Goal: Communication & Community: Answer question/provide support

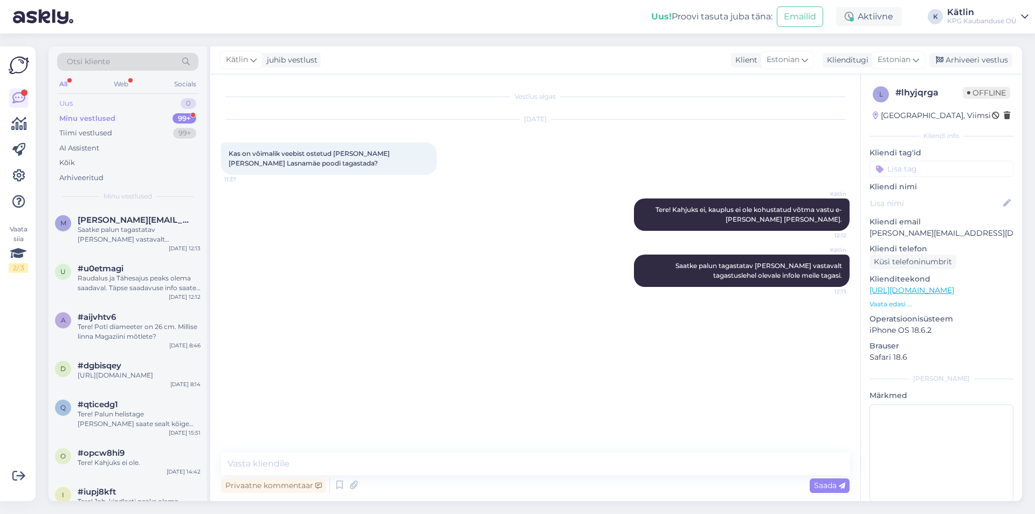
click at [114, 107] on div "Uus 0" at bounding box center [127, 103] width 141 height 15
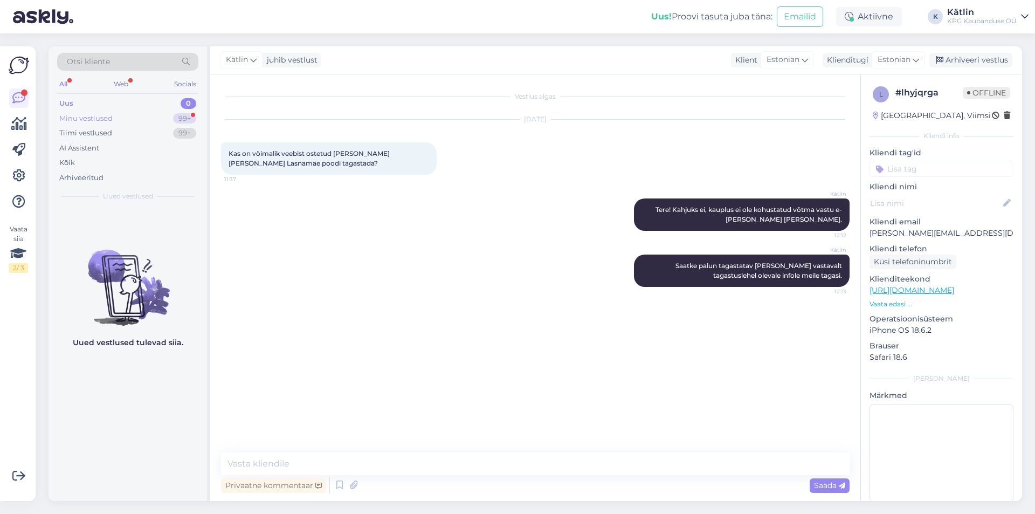
click at [116, 121] on div "Minu vestlused 99+" at bounding box center [127, 118] width 141 height 15
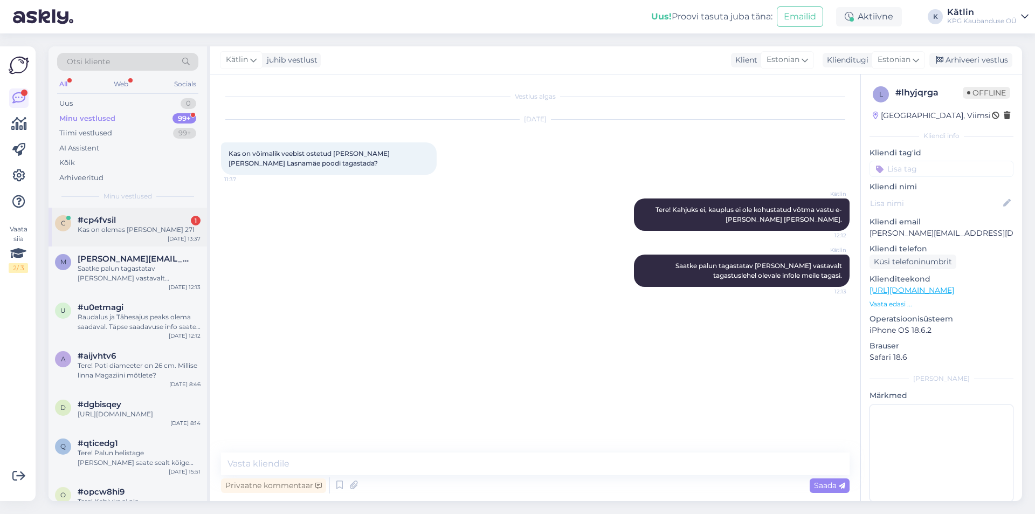
click at [148, 232] on div "Kas on olemas [PERSON_NAME] 27l" at bounding box center [139, 230] width 123 height 10
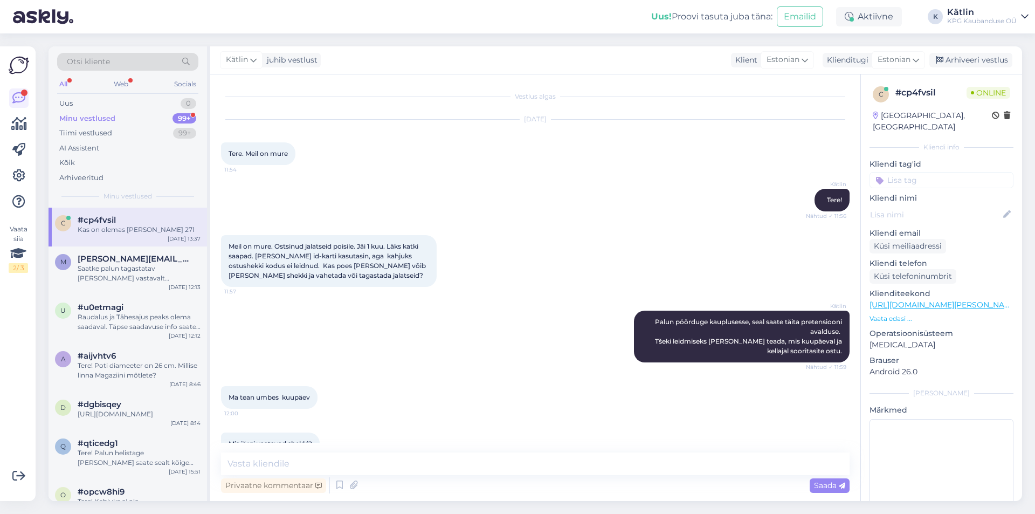
scroll to position [390, 0]
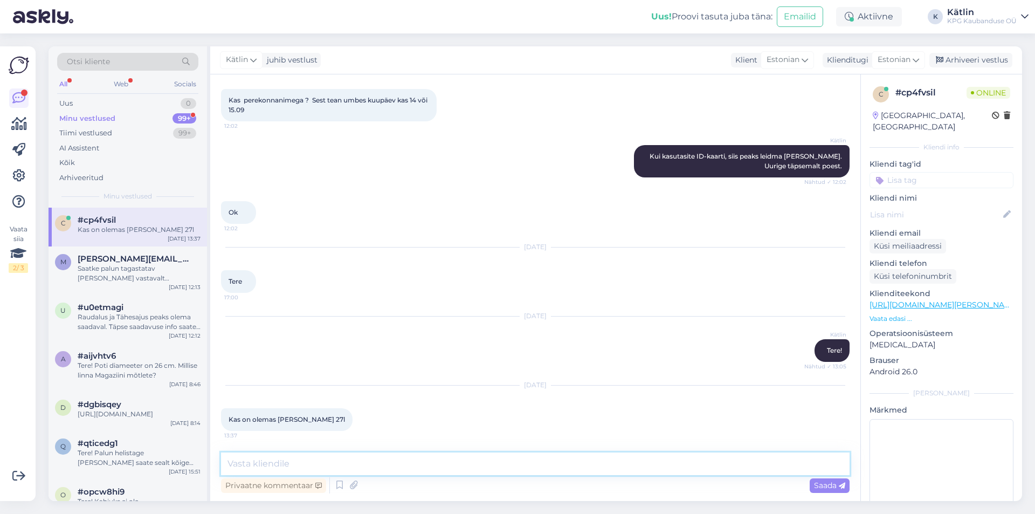
click at [285, 469] on textarea at bounding box center [535, 463] width 629 height 23
type textarea "Tere!"
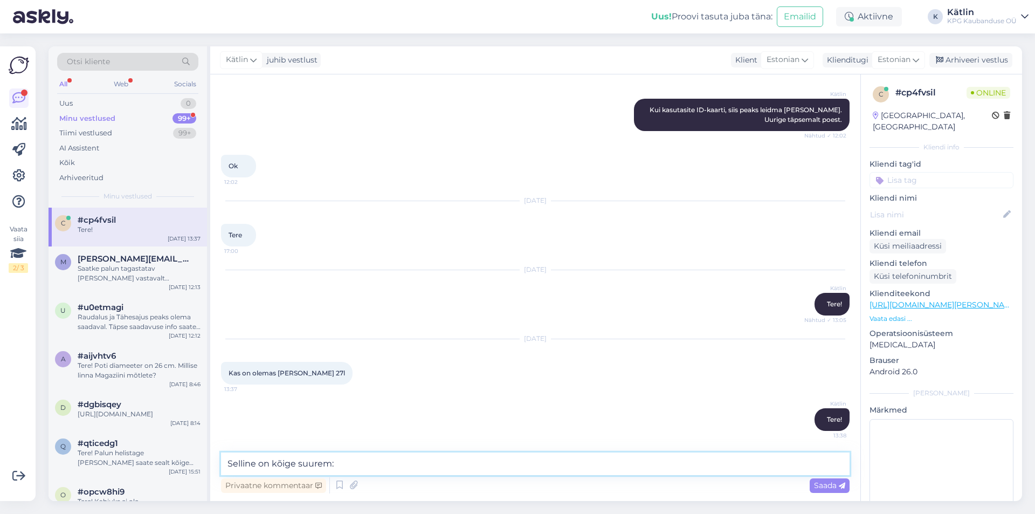
paste textarea "[URL][DOMAIN_NAME]"
type textarea "Selline on kõige suurem: [URL][DOMAIN_NAME]"
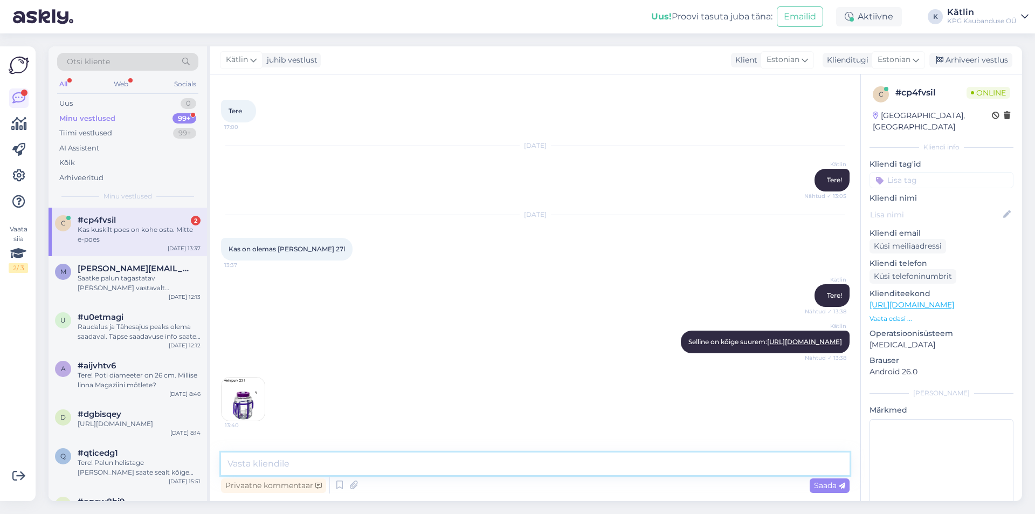
scroll to position [607, 0]
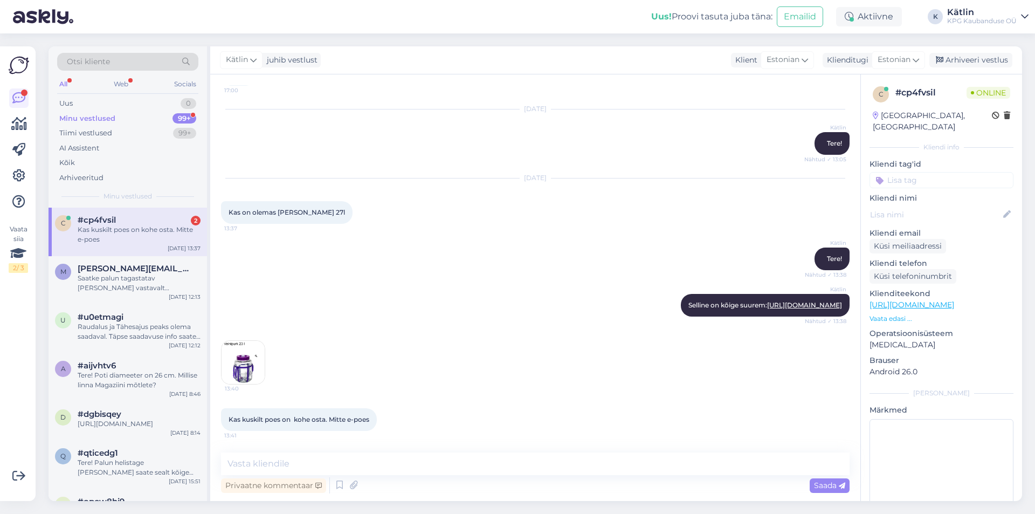
click at [241, 369] on img at bounding box center [243, 362] width 43 height 43
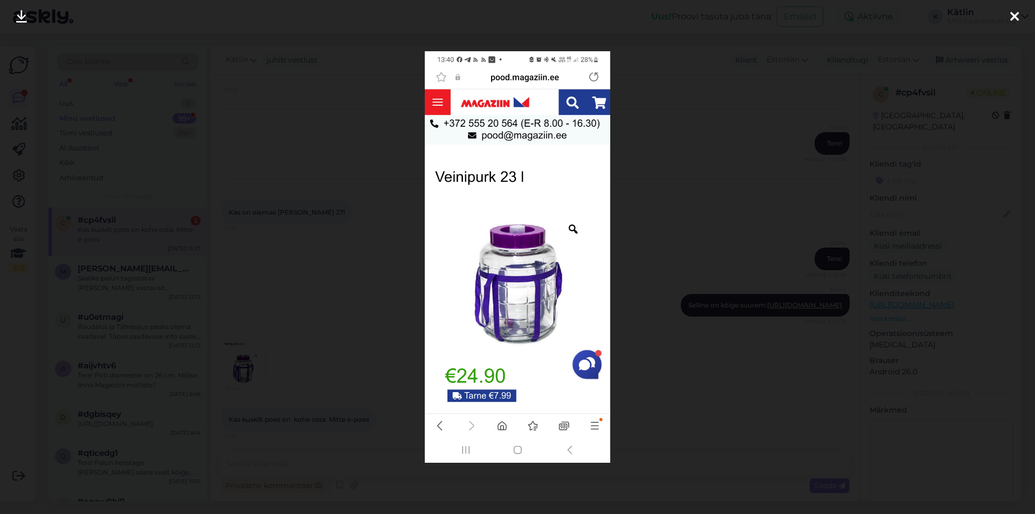
click at [372, 259] on div at bounding box center [517, 257] width 1035 height 514
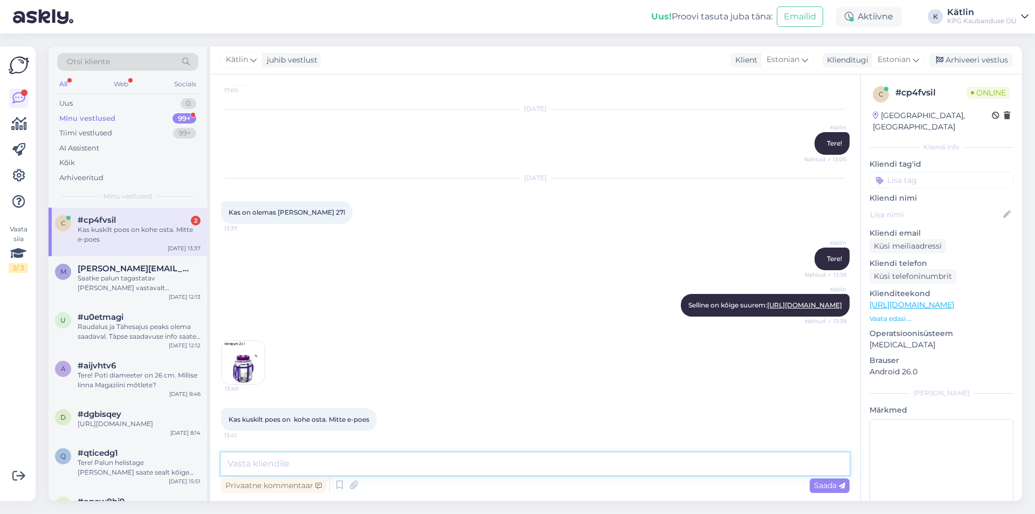
click at [298, 458] on textarea at bounding box center [535, 463] width 629 height 23
type textarea "J"
type textarea "K"
type textarea "Millises linnas?"
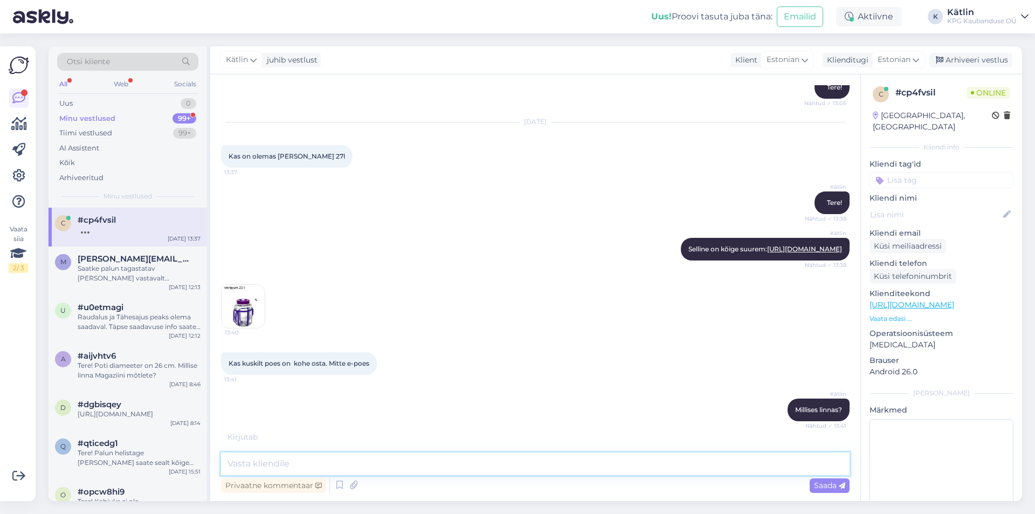
scroll to position [699, 0]
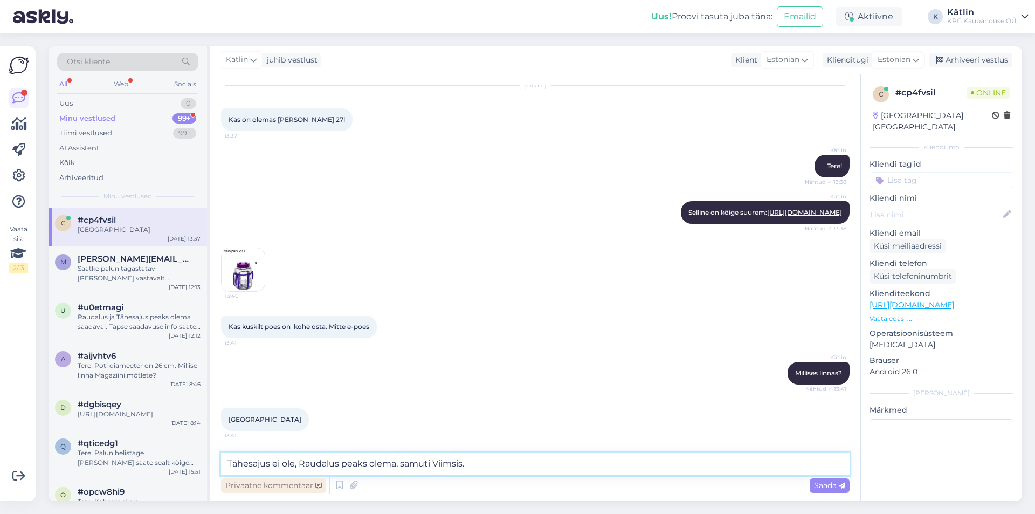
type textarea "Tähesajus ei ole, Raudalus peaks olema, samuti Viimsis."
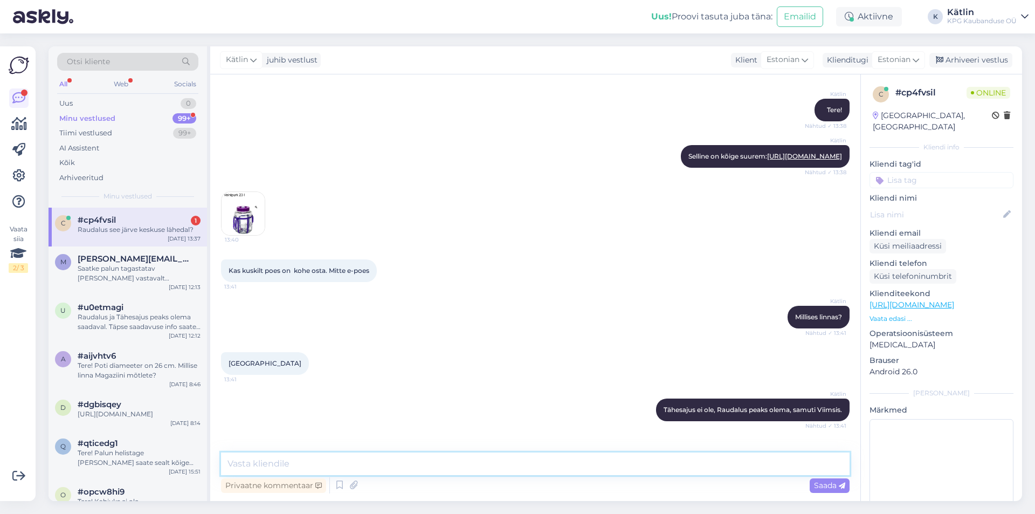
scroll to position [792, 0]
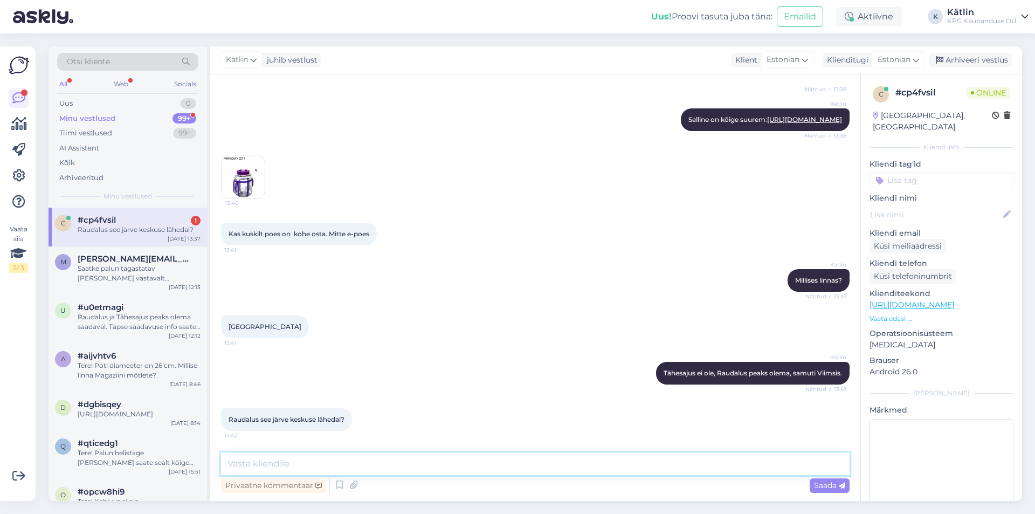
click at [302, 469] on textarea at bounding box center [535, 463] width 629 height 23
paste textarea "[STREET_ADDRESS]"
type textarea "[STREET_ADDRESS]"
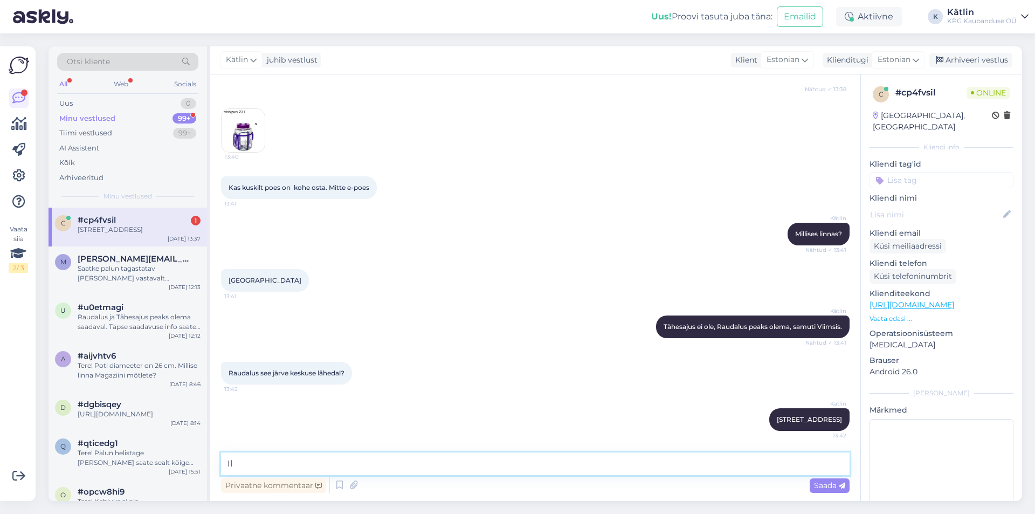
type textarea "I"
click at [252, 462] on textarea at bounding box center [535, 463] width 629 height 23
click at [140, 260] on span "[PERSON_NAME][EMAIL_ADDRESS][DOMAIN_NAME]" at bounding box center [134, 259] width 112 height 10
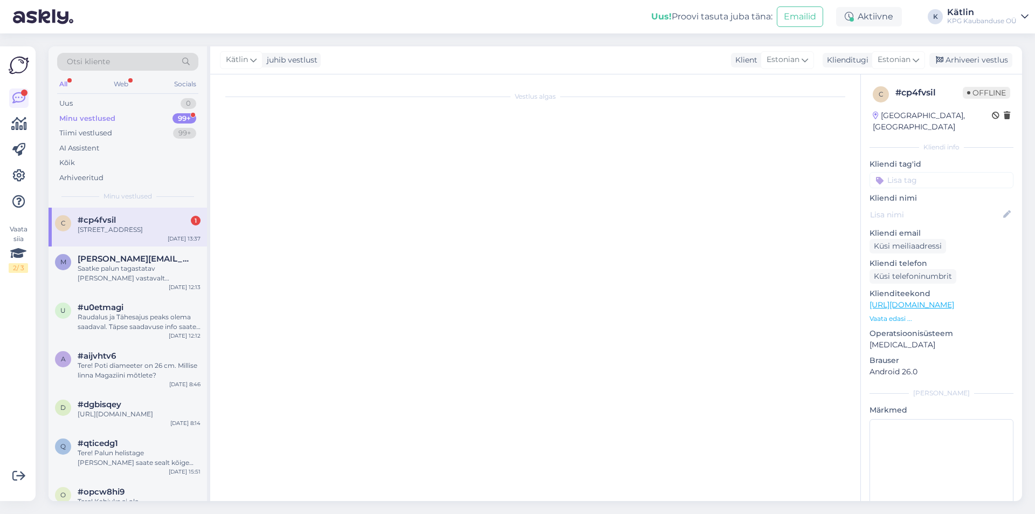
scroll to position [0, 0]
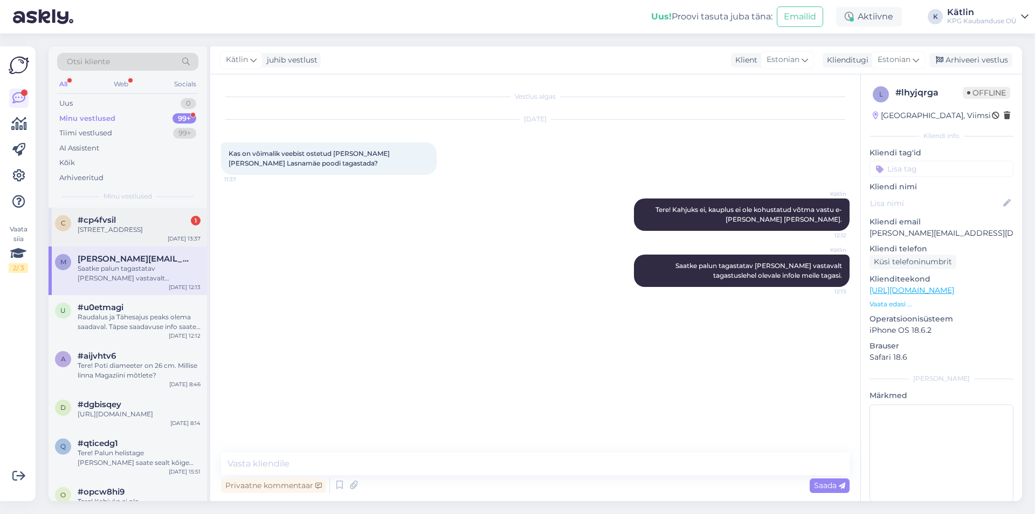
click at [143, 238] on div "c #cp4fvsil 1 [STREET_ADDRESS] [DATE] 13:37" at bounding box center [128, 227] width 159 height 39
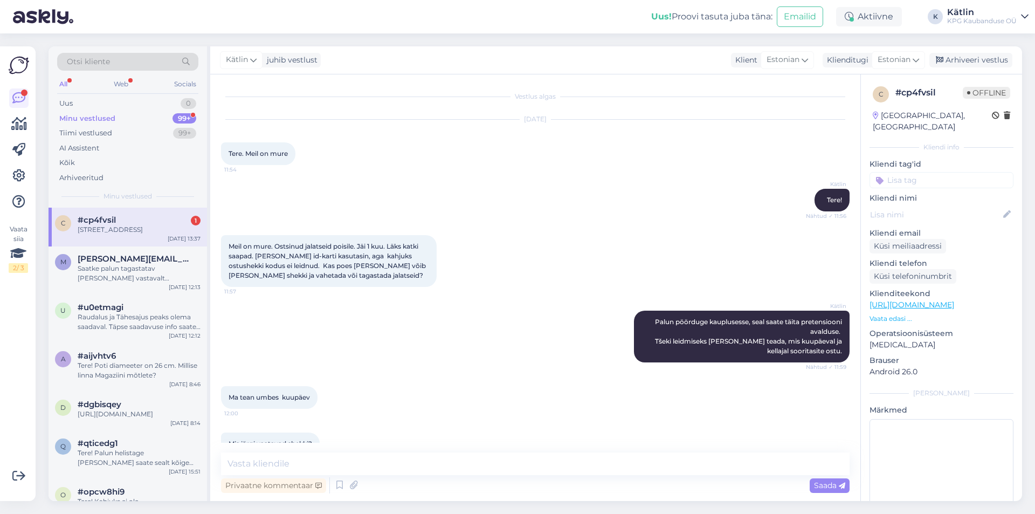
scroll to position [678, 0]
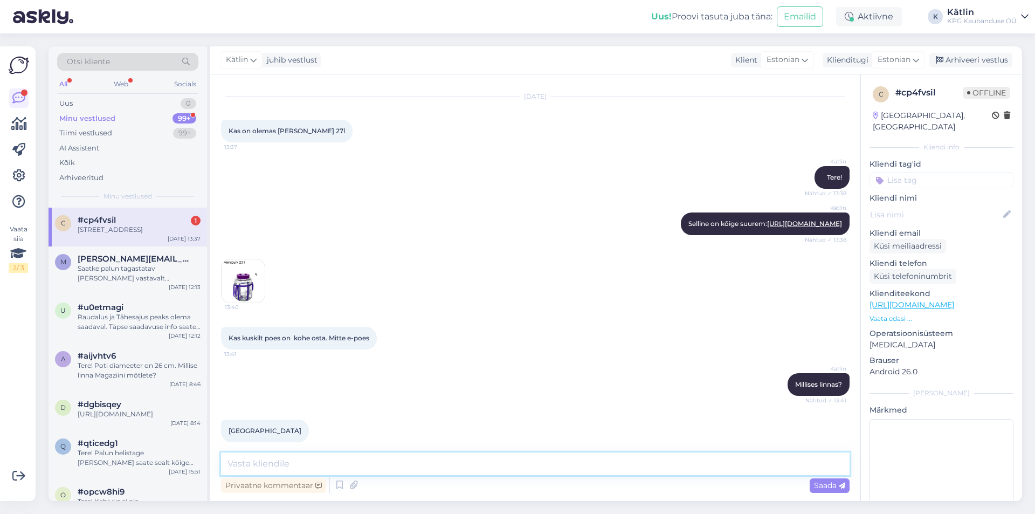
click at [276, 459] on textarea at bounding box center [535, 463] width 629 height 23
